Goal: Find specific page/section: Find specific page/section

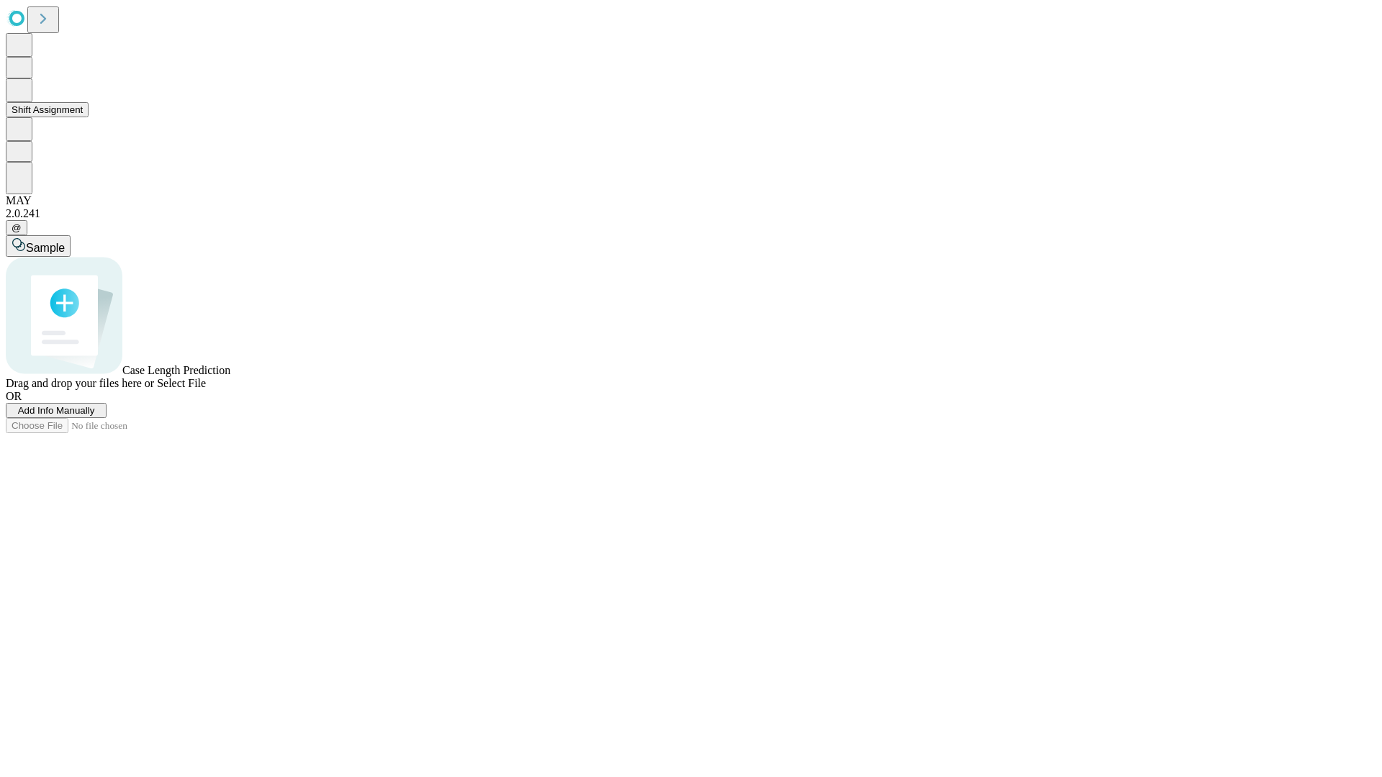
click at [89, 117] on button "Shift Assignment" at bounding box center [47, 109] width 83 height 15
